Goal: Task Accomplishment & Management: Manage account settings

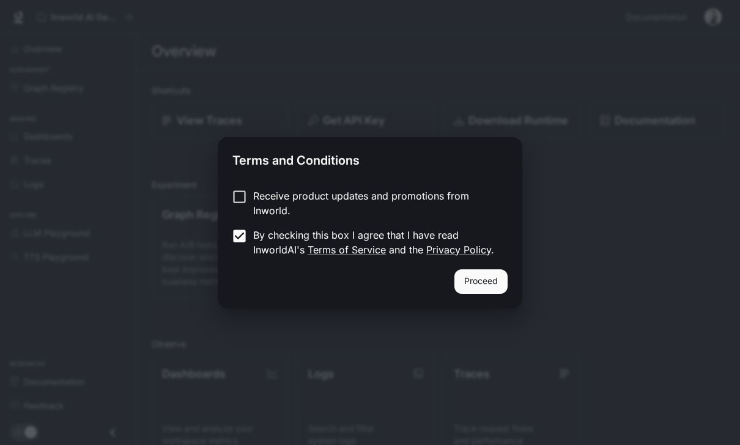
click at [499, 278] on button "Proceed" at bounding box center [481, 281] width 53 height 24
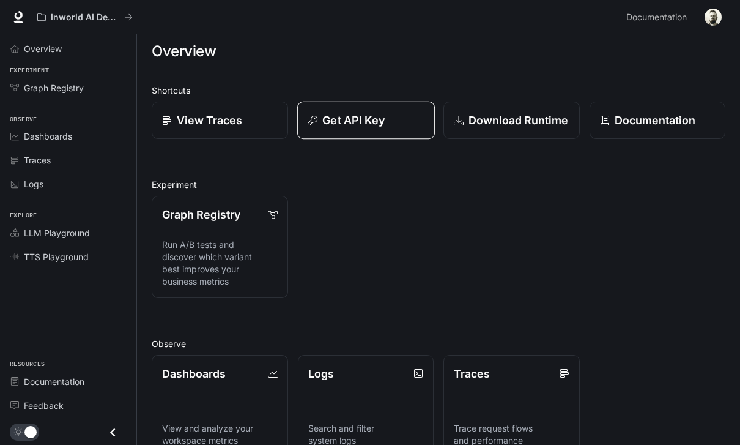
click at [400, 131] on button "Get API Key" at bounding box center [366, 121] width 138 height 38
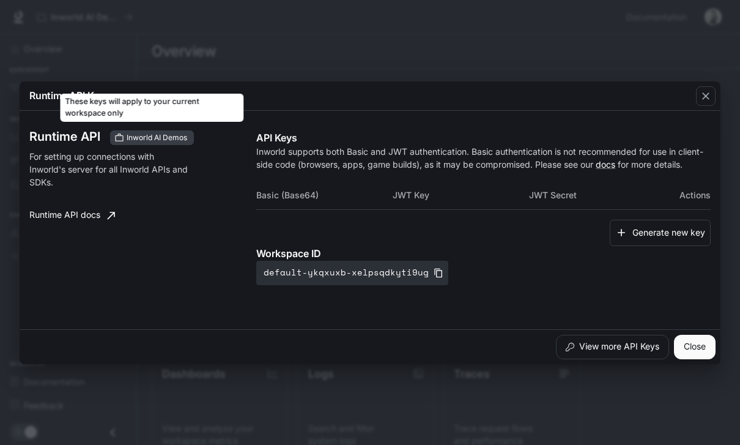
click at [181, 133] on span "Inworld AI Demos" at bounding box center [157, 137] width 70 height 11
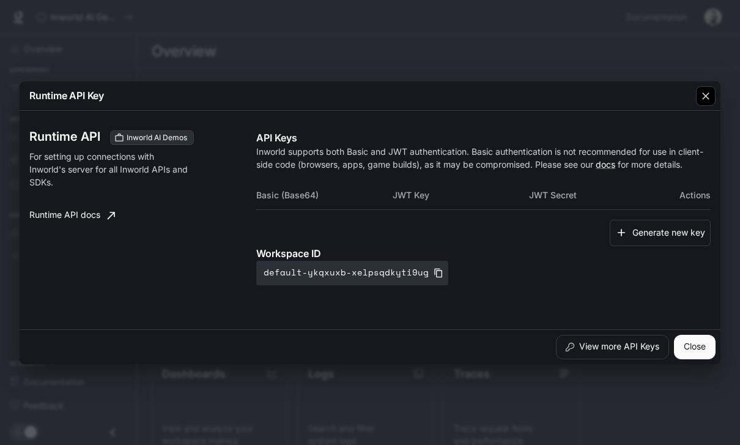
click at [701, 108] on button "button" at bounding box center [705, 95] width 29 height 29
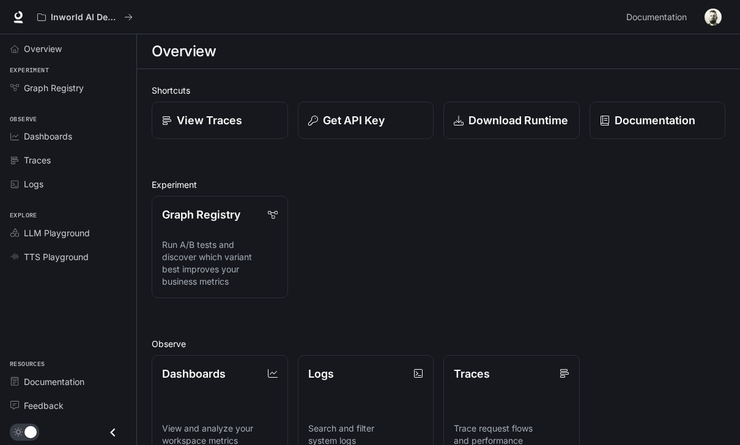
click at [718, 23] on img "button" at bounding box center [713, 17] width 17 height 17
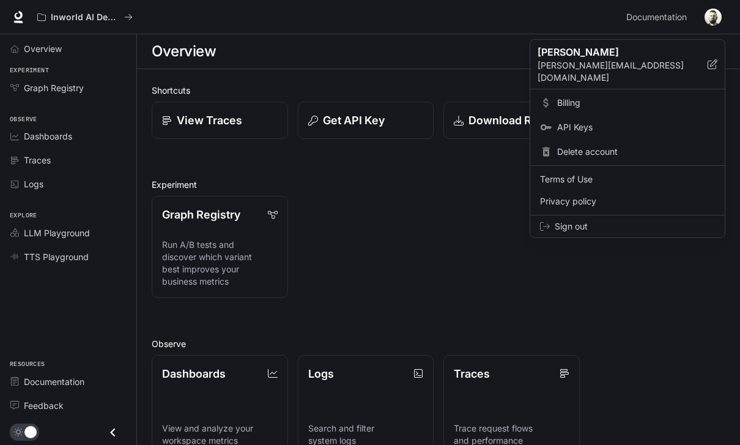
click at [576, 97] on span "Billing" at bounding box center [636, 103] width 158 height 12
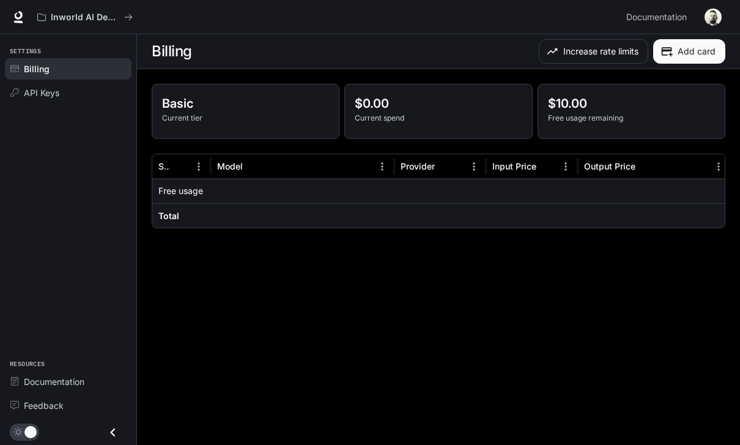
click at [241, 118] on p "Current tier" at bounding box center [245, 118] width 167 height 11
click at [586, 54] on button "Increase rate limits" at bounding box center [594, 51] width 110 height 24
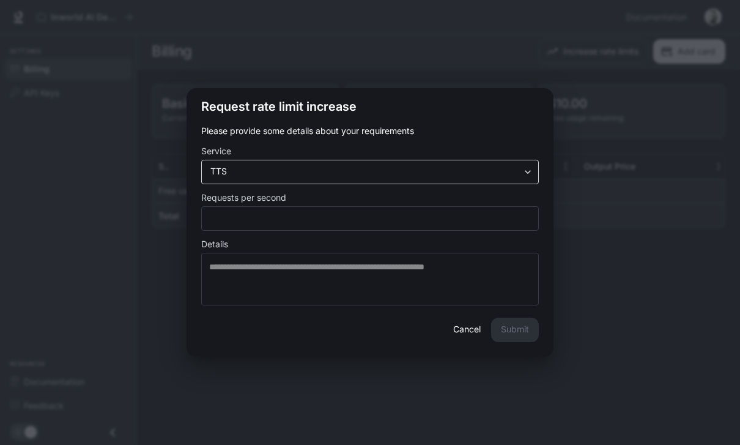
click at [476, 177] on body "Skip to main content Inworld AI Demos Documentation Documentation Portal Settin…" at bounding box center [370, 222] width 740 height 445
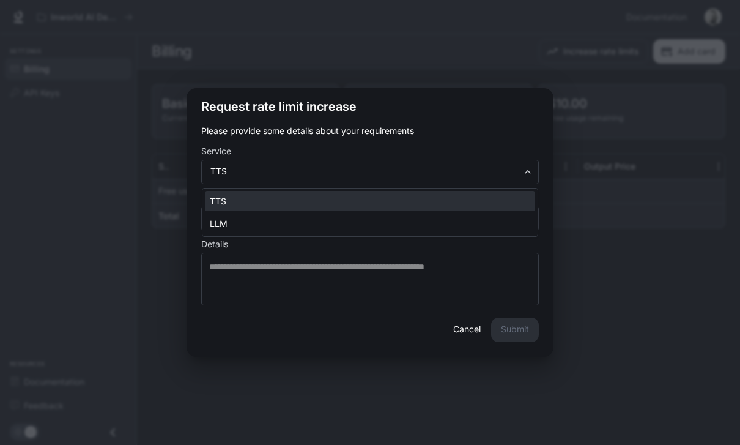
click at [464, 137] on div at bounding box center [370, 222] width 740 height 445
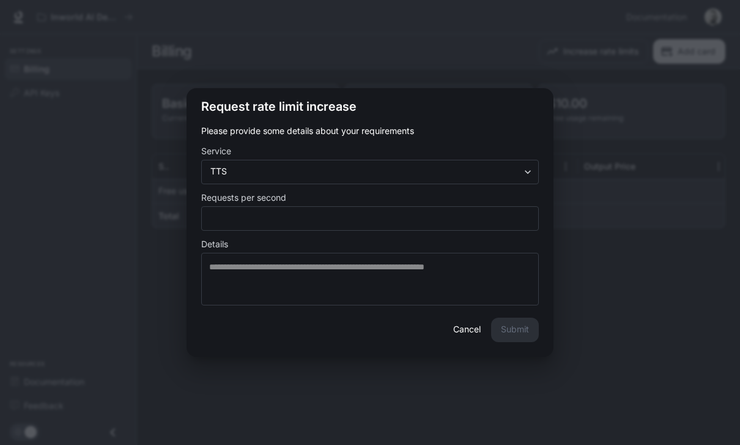
click at [463, 333] on button "Cancel" at bounding box center [466, 330] width 39 height 24
